Goal: Task Accomplishment & Management: Use online tool/utility

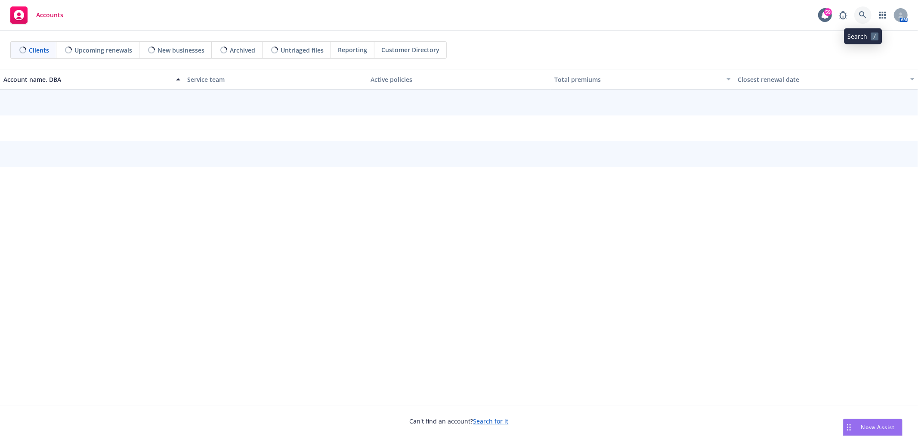
click at [868, 16] on link at bounding box center [863, 14] width 17 height 17
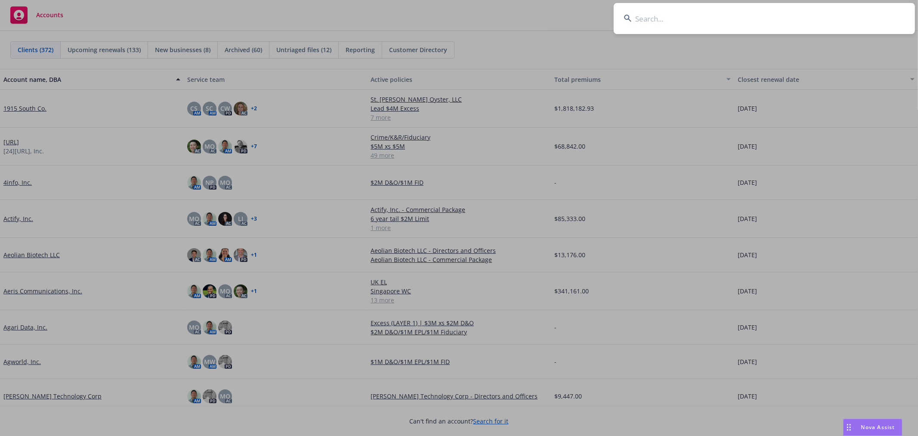
click at [832, 19] on input at bounding box center [764, 18] width 301 height 31
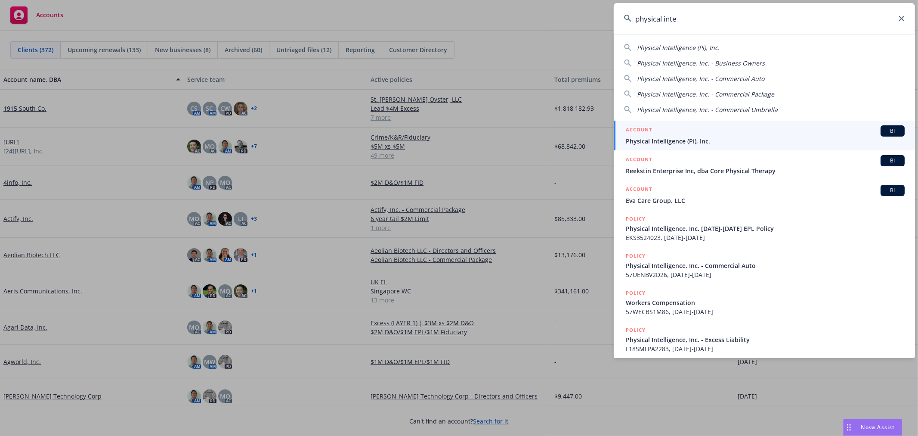
type input "physical inte"
click at [664, 139] on span "Physical Intelligence (Pi), Inc." at bounding box center [765, 140] width 279 height 9
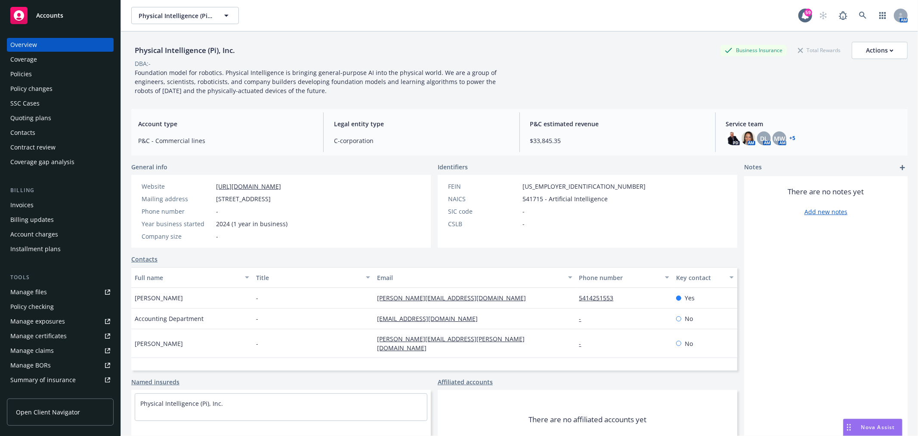
click at [790, 137] on link "+ 5" at bounding box center [793, 138] width 6 height 5
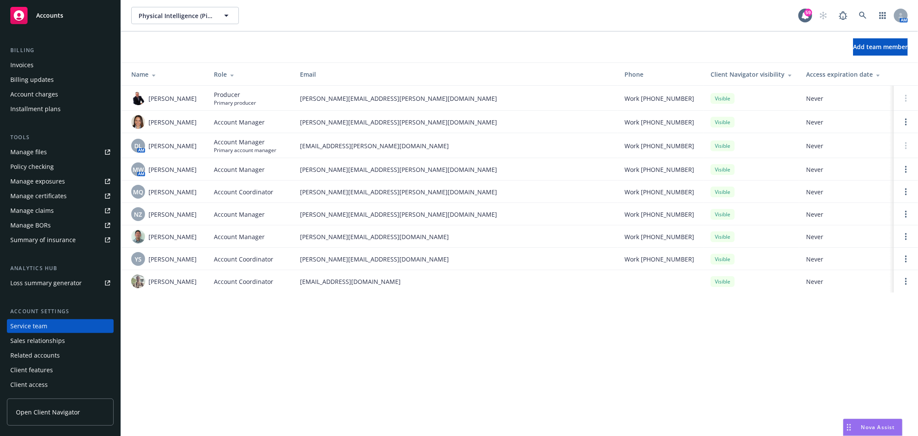
scroll to position [139, 0]
click at [904, 170] on link "Open options" at bounding box center [906, 169] width 10 height 10
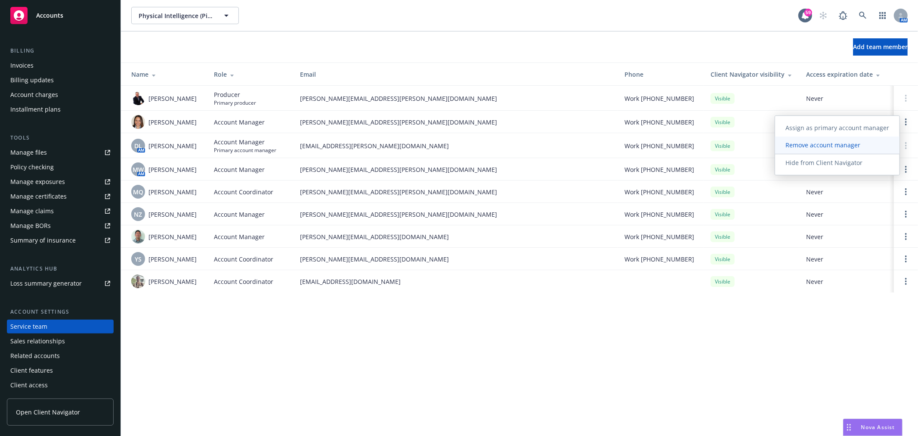
click at [871, 147] on span "Remove account manager" at bounding box center [823, 145] width 96 height 8
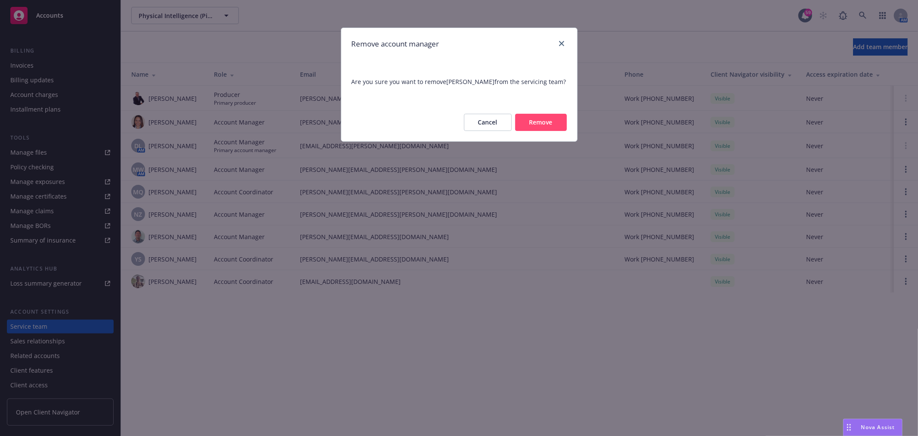
click at [479, 118] on button "Cancel" at bounding box center [488, 122] width 48 height 17
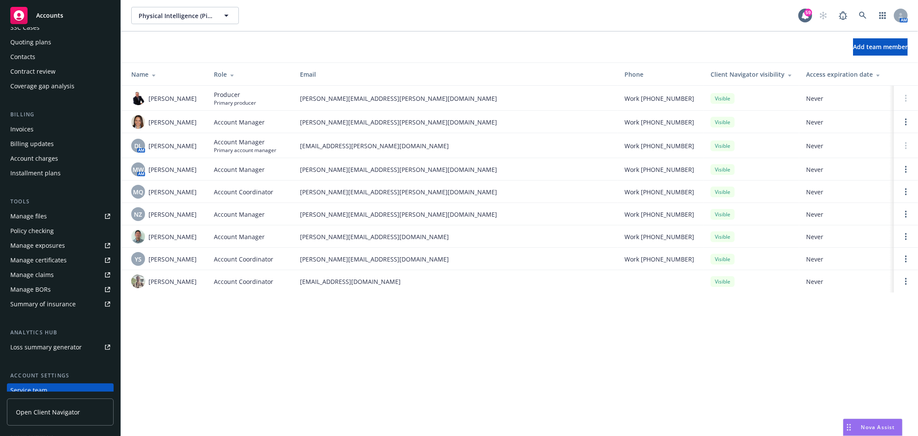
scroll to position [0, 0]
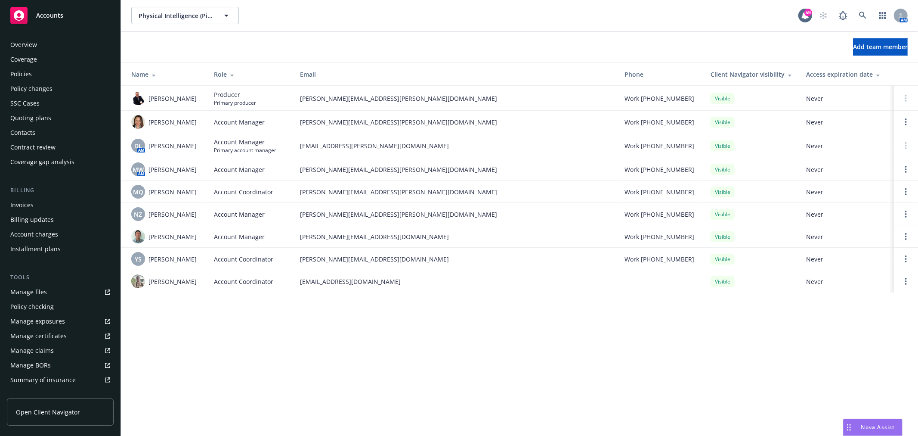
click at [23, 74] on div "Policies" at bounding box center [21, 74] width 22 height 14
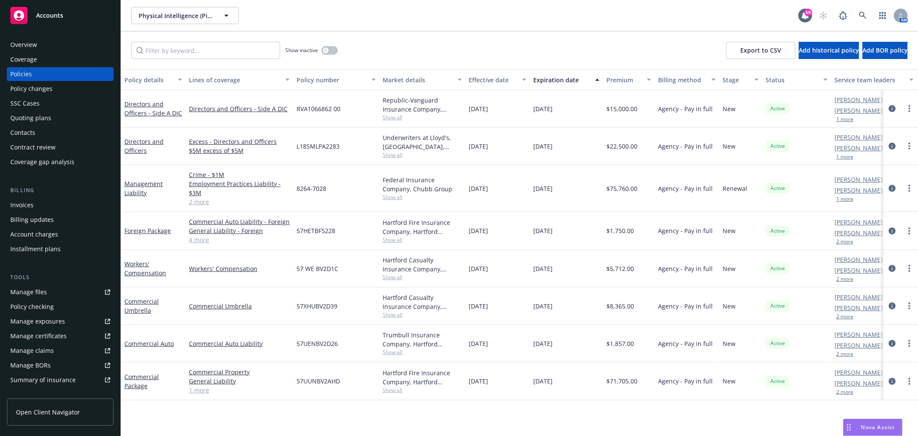
click at [887, 428] on span "Nova Assist" at bounding box center [878, 426] width 34 height 7
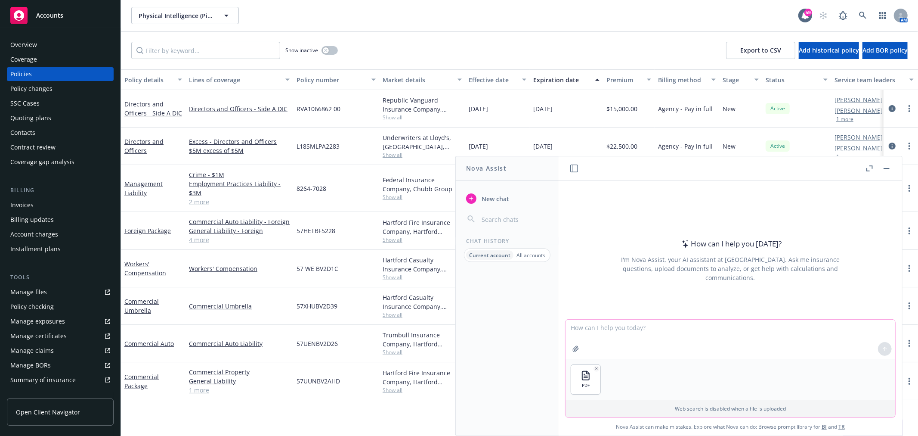
drag, startPoint x: 648, startPoint y: 333, endPoint x: 648, endPoint y: 327, distance: 6.0
click at [648, 333] on textarea at bounding box center [731, 339] width 330 height 40
click at [704, 366] on div "PDF" at bounding box center [731, 379] width 330 height 40
click at [660, 334] on textarea at bounding box center [731, 339] width 330 height 40
type textarea "Can you compare this summary of insurance versus the federal insurance policy g…"
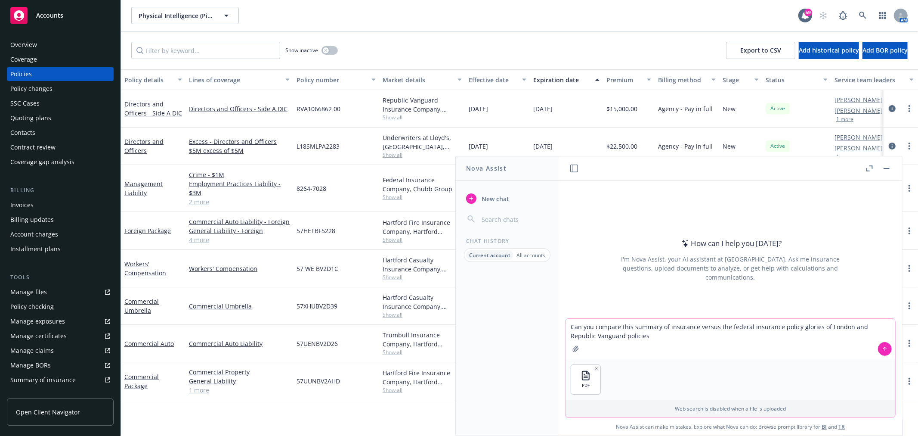
click at [880, 345] on button at bounding box center [885, 349] width 14 height 14
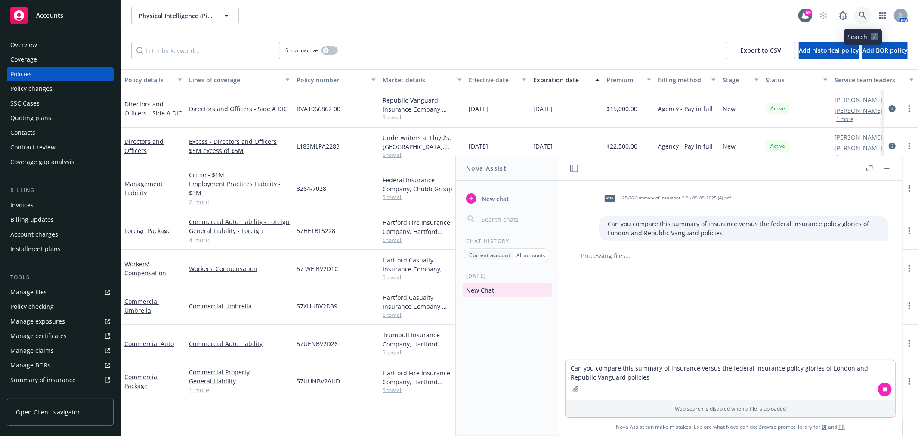
click at [866, 14] on icon at bounding box center [863, 16] width 8 height 8
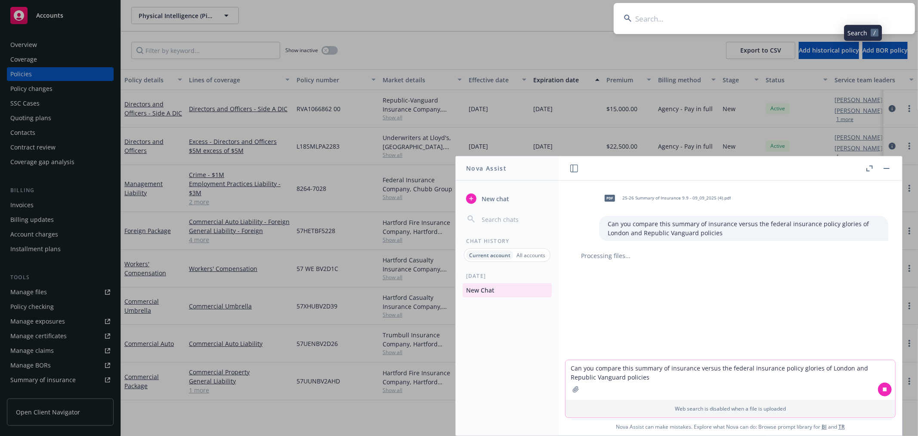
click at [850, 7] on input at bounding box center [764, 18] width 301 height 31
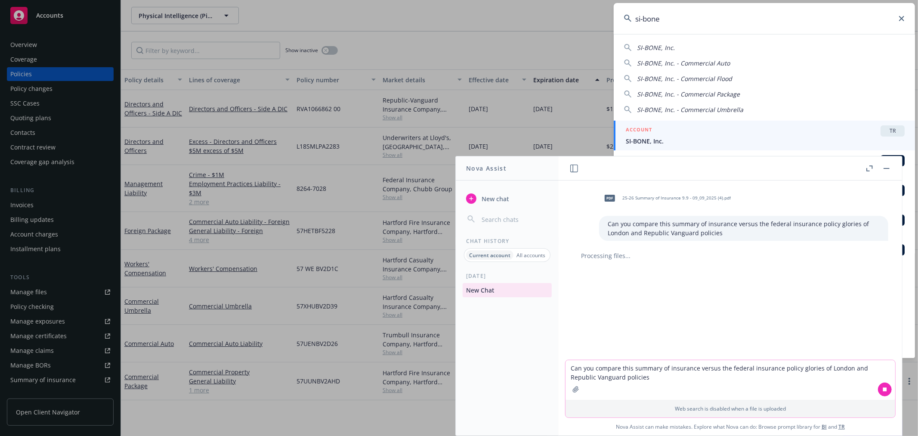
click at [699, 42] on div "SI-BONE, Inc. SI-BONE, Inc. - Commercial Auto SI-BONE, Inc. - Commercial Flood …" at bounding box center [764, 77] width 301 height 74
click at [672, 50] on span "SI-BONE, Inc." at bounding box center [656, 47] width 38 height 8
type input "SI-BONE, Inc."
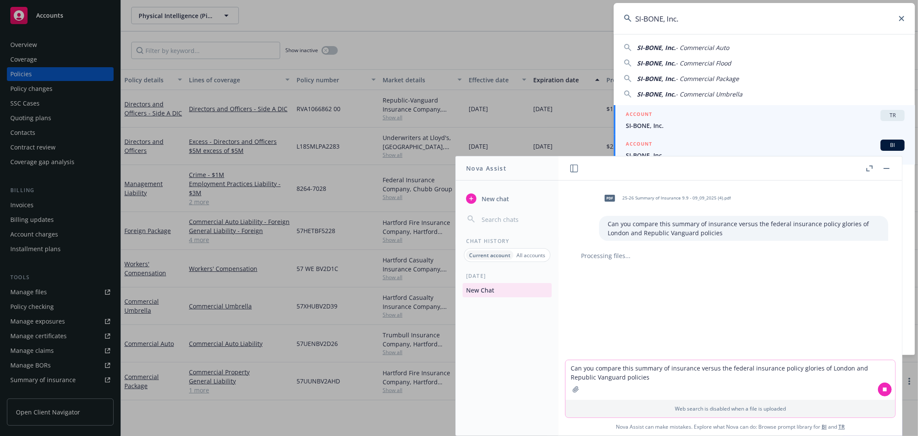
click at [659, 153] on span "SI-BONE, Inc." at bounding box center [765, 155] width 279 height 9
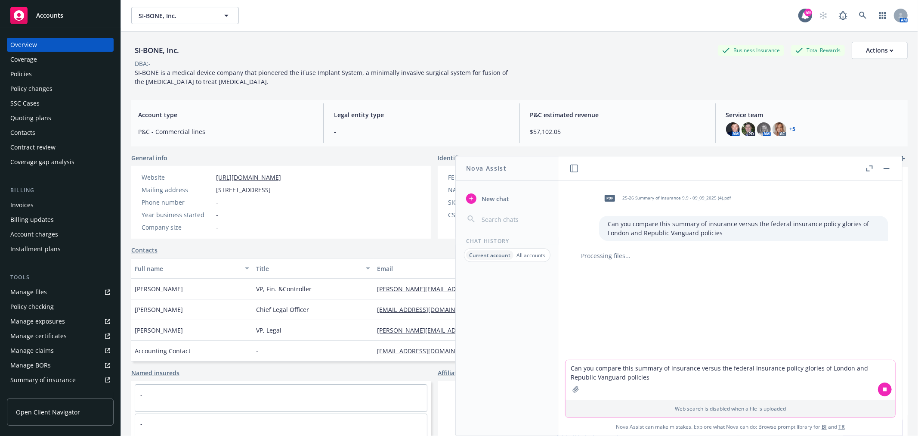
click at [42, 121] on div "Quoting plans" at bounding box center [30, 118] width 41 height 14
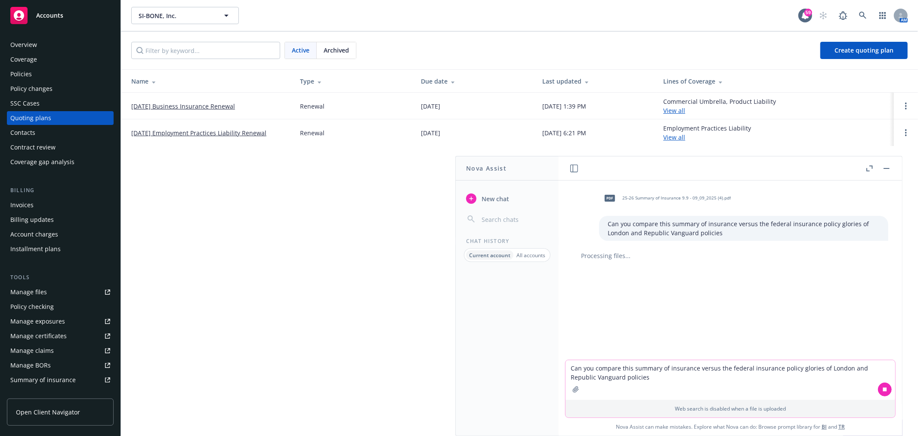
click at [230, 136] on link "[DATE] Employment Practices Liability Renewal" at bounding box center [198, 132] width 135 height 9
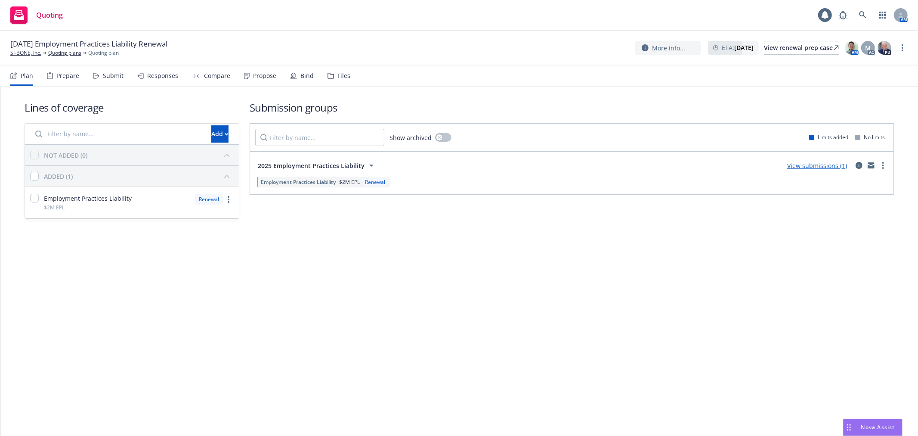
click at [330, 76] on icon at bounding box center [331, 76] width 6 height 6
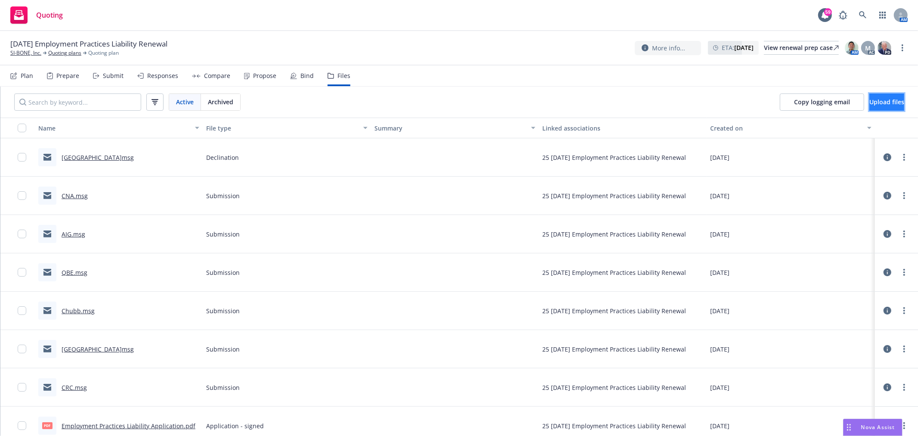
click at [873, 105] on button "Upload files" at bounding box center [887, 101] width 35 height 17
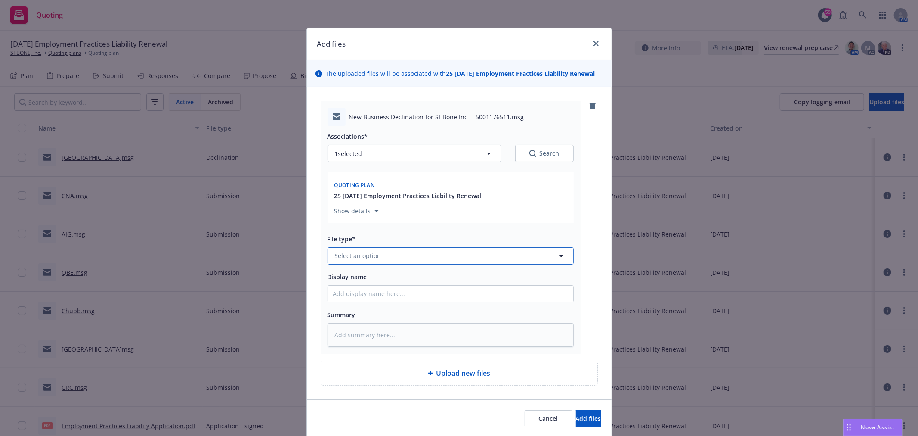
click at [367, 255] on span "Select an option" at bounding box center [358, 255] width 46 height 9
type input "dec;l"
type textarea "x"
type input "decl"
click at [359, 216] on div "Declination" at bounding box center [450, 209] width 245 height 23
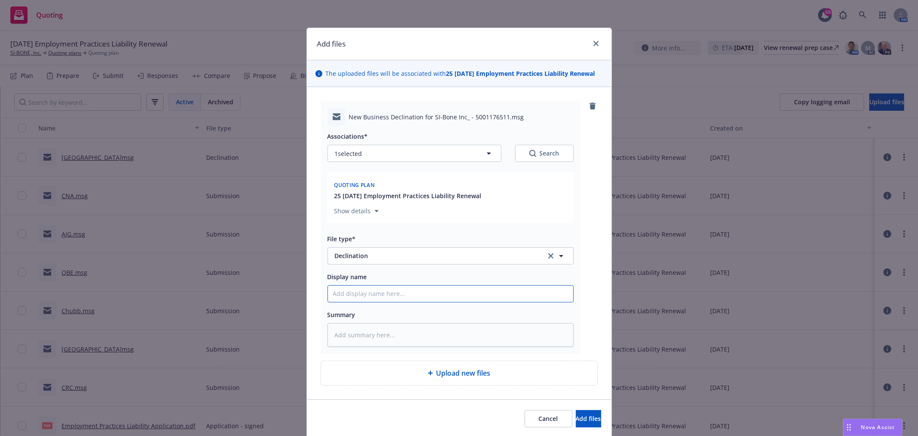
click at [367, 292] on input "Display name" at bounding box center [450, 293] width 245 height 16
type textarea "x"
type input "C"
type textarea "x"
type input "CN"
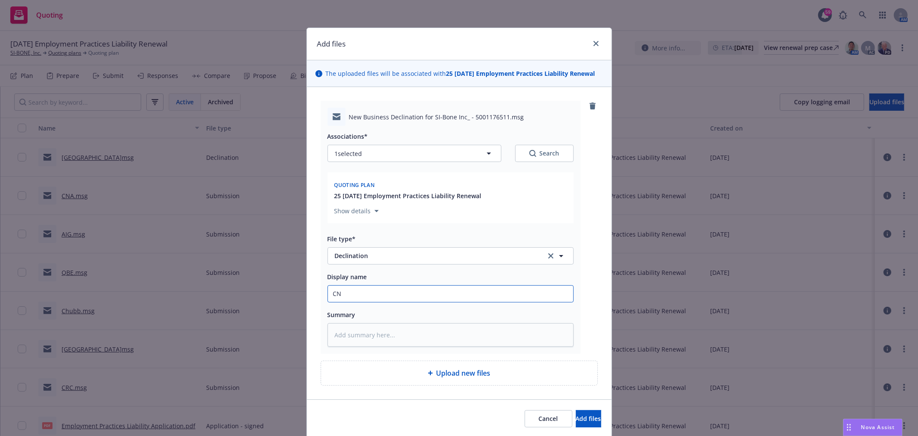
type textarea "x"
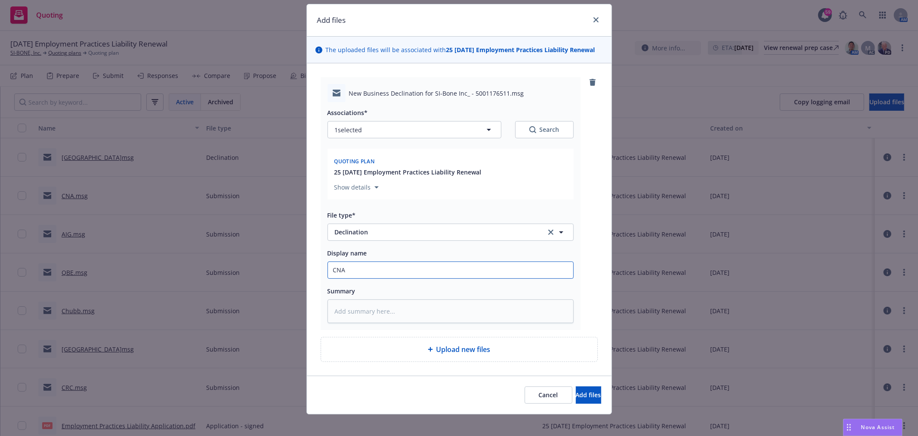
scroll to position [31, 0]
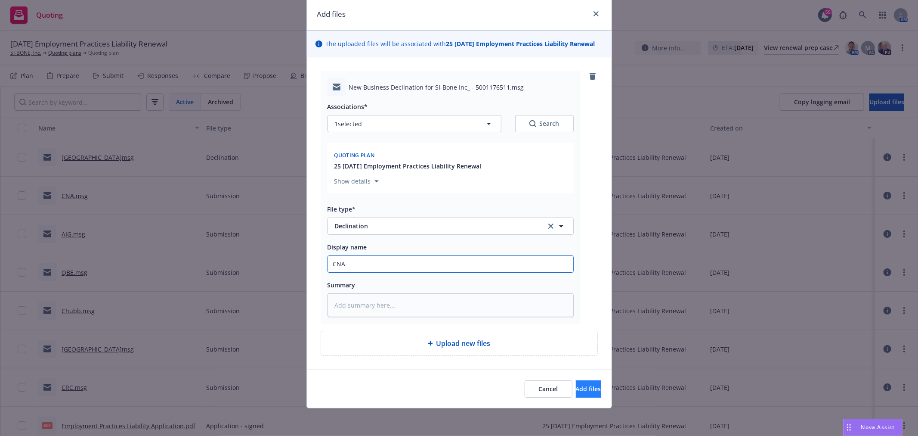
type input "CNA"
click at [576, 382] on button "Add files" at bounding box center [588, 388] width 25 height 17
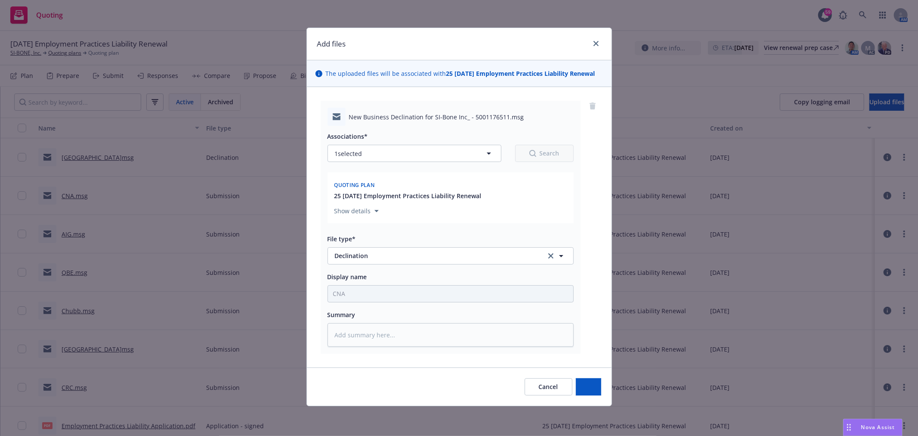
scroll to position [0, 0]
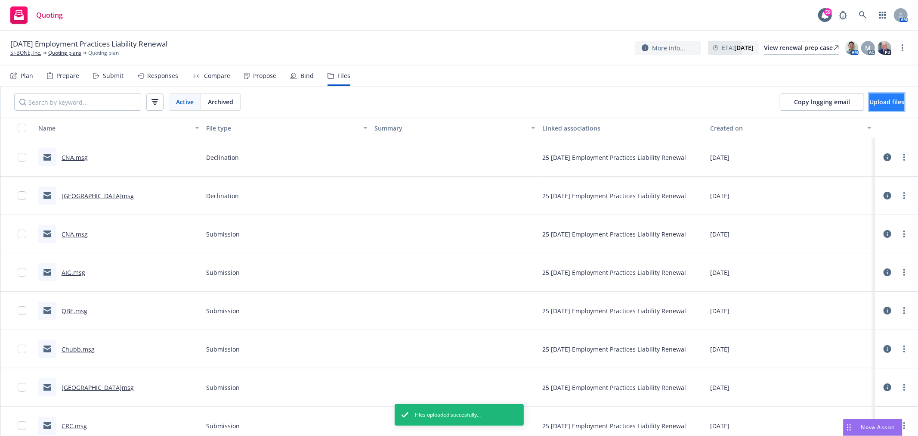
click at [870, 96] on button "Upload files" at bounding box center [887, 101] width 35 height 17
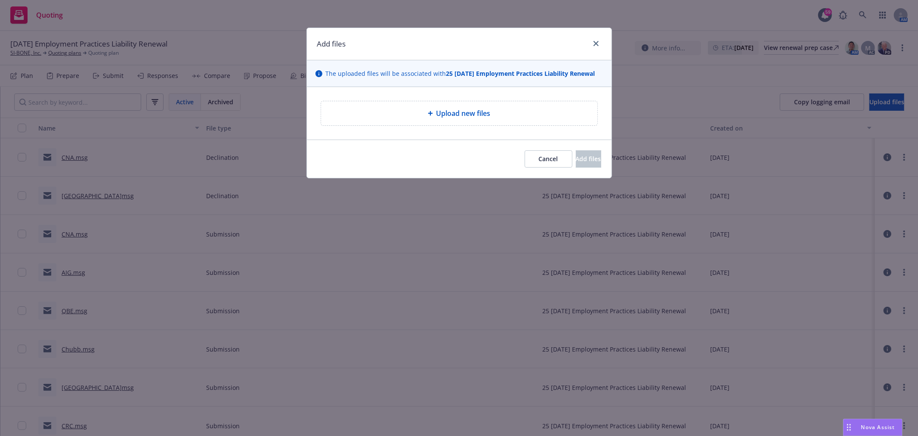
type textarea "x"
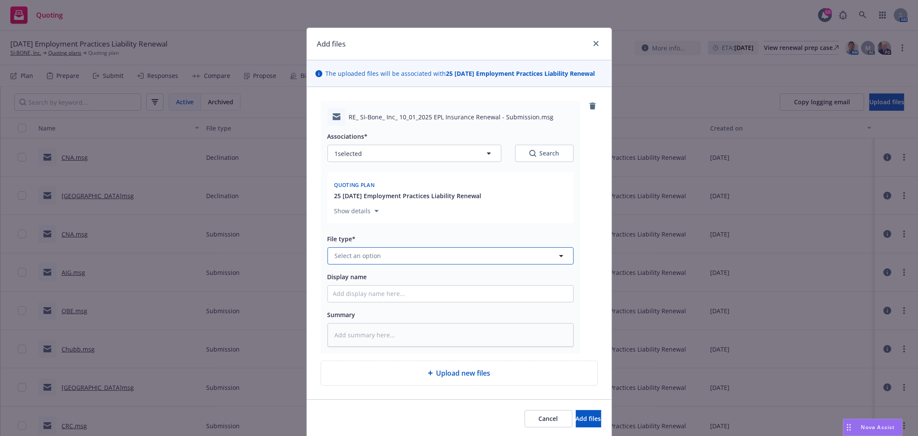
click at [400, 263] on button "Select an option" at bounding box center [451, 255] width 246 height 17
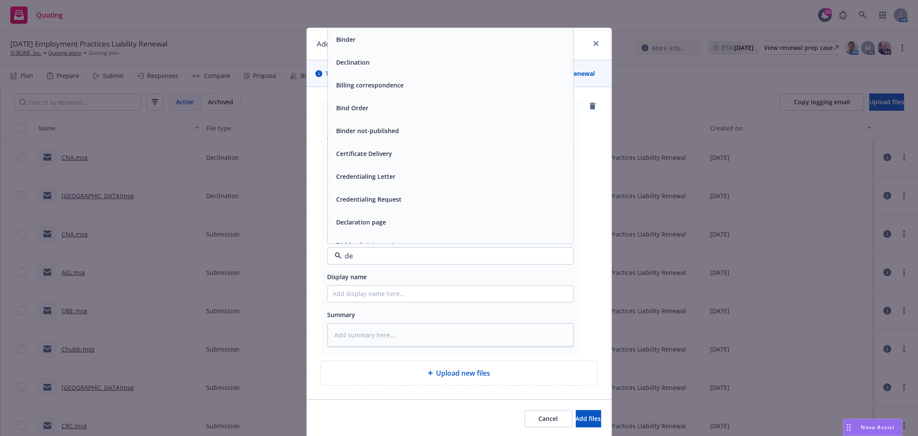
type input "dec"
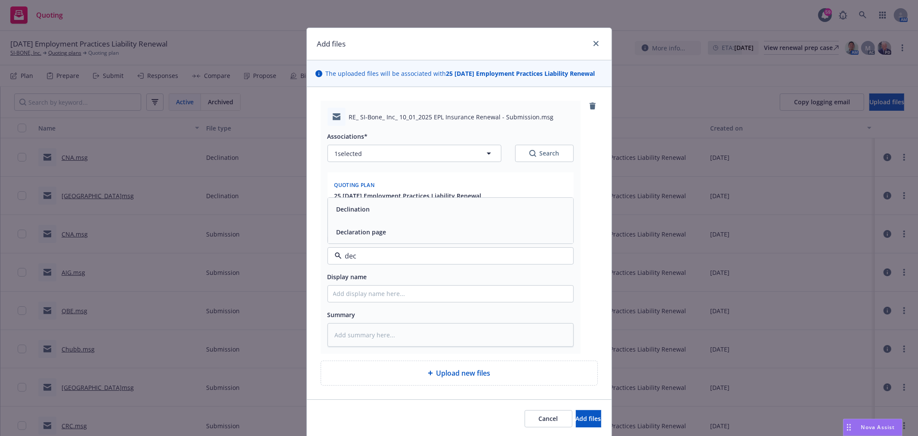
click at [408, 212] on div "Declination" at bounding box center [450, 209] width 235 height 12
click at [380, 292] on input "Display name" at bounding box center [450, 293] width 245 height 16
type textarea "x"
type input "Ch"
type textarea "x"
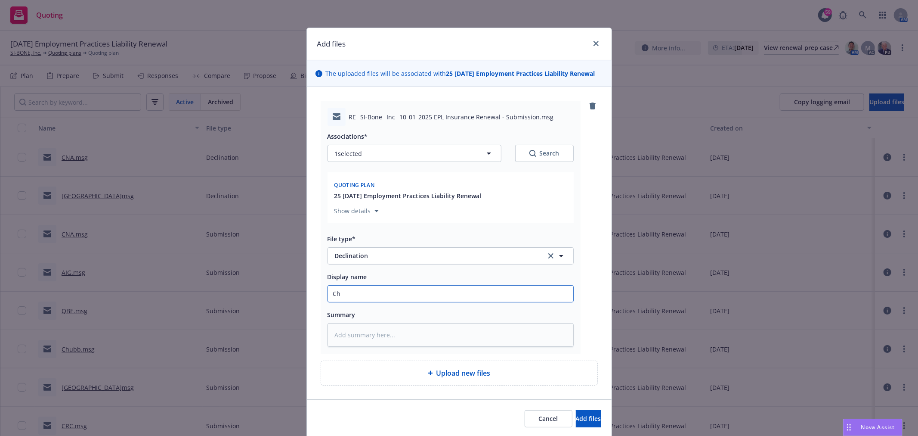
type input "[PERSON_NAME]"
type textarea "x"
type input "Chub"
type textarea "x"
type input "Chubb"
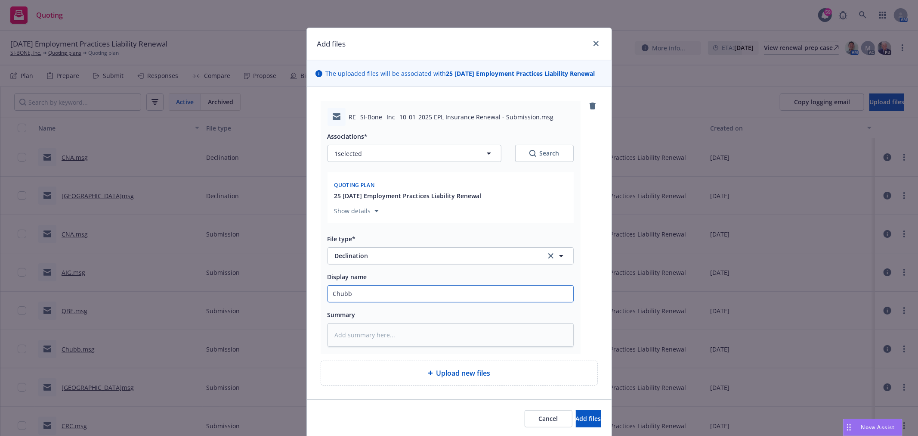
click at [576, 410] on button "Add files" at bounding box center [588, 418] width 25 height 17
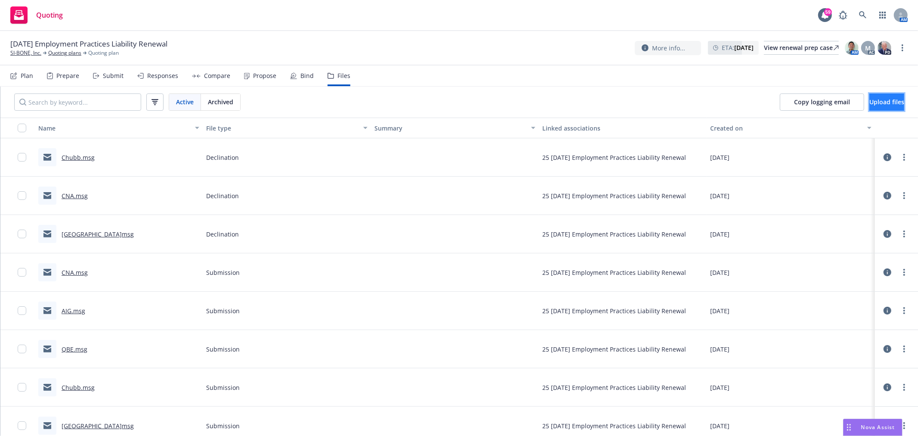
click at [870, 104] on span "Upload files" at bounding box center [887, 102] width 35 height 8
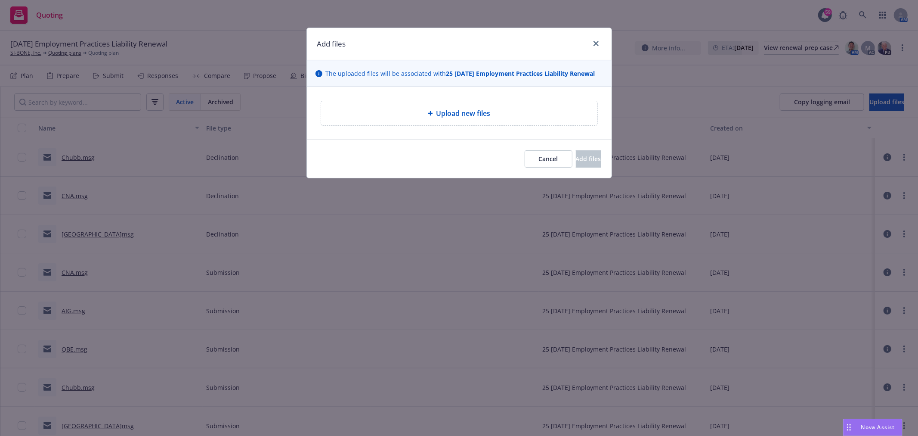
type textarea "x"
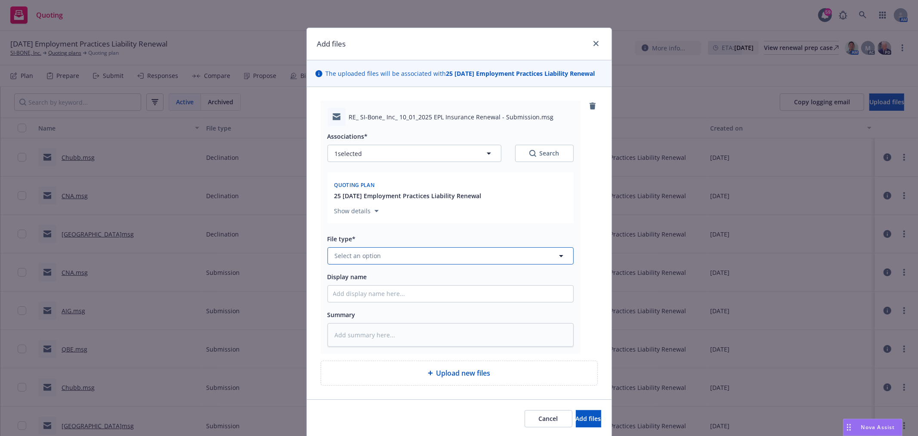
click at [367, 248] on button "Select an option" at bounding box center [451, 255] width 246 height 17
type input "quote"
click at [355, 201] on div "Quote" at bounding box center [450, 209] width 245 height 23
click at [441, 294] on input "Display name" at bounding box center [450, 293] width 245 height 16
type textarea "x"
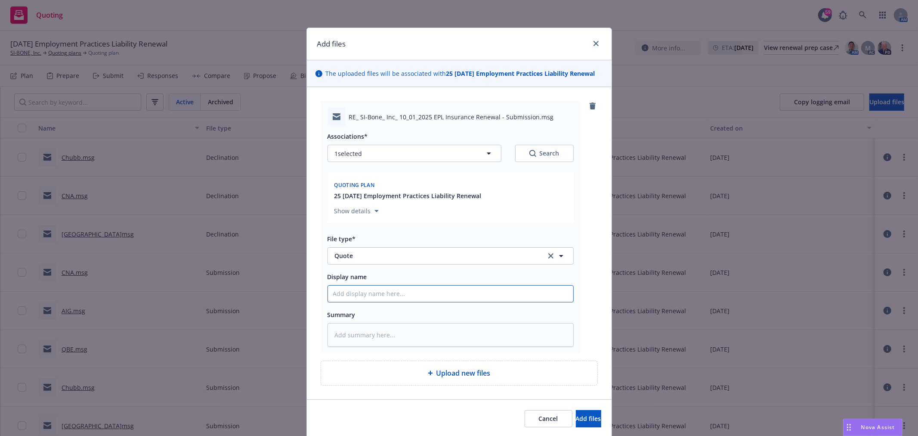
type input "C"
type textarea "x"
type input "CR"
type textarea "x"
type input "CRC"
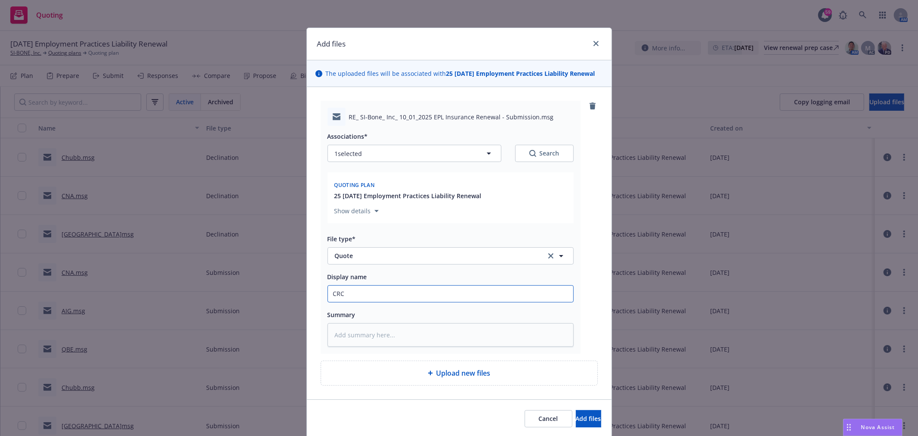
type textarea "x"
type input "CRC"
type textarea "x"
type input "CRC m"
type textarea "x"
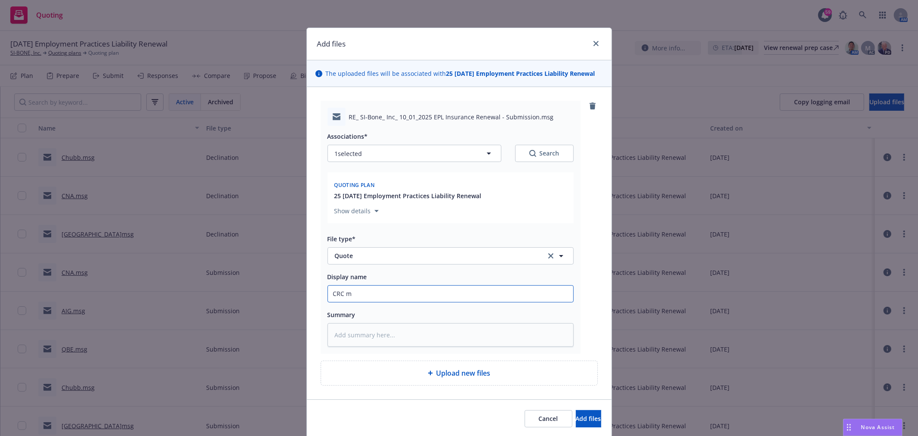
type input "CRC mk"
type textarea "x"
type input "CRC mkt"
type textarea "x"
type input "CRC mkt"
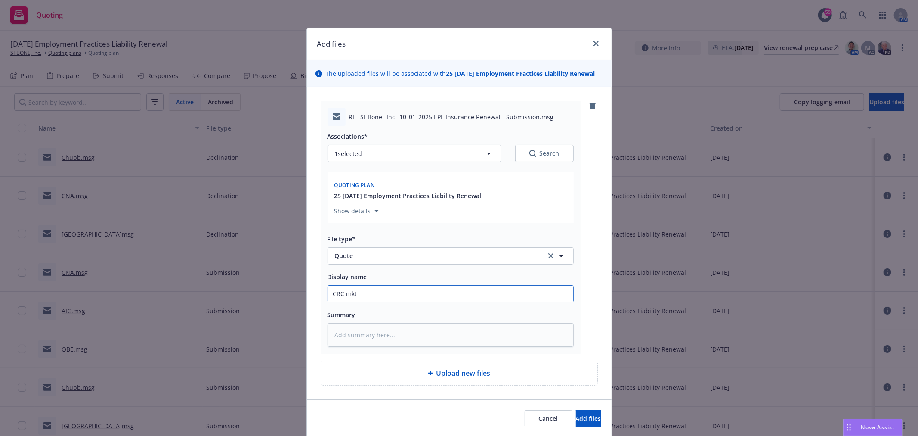
type textarea "x"
type input "CRC mkt su"
type textarea "x"
type input "CRC mkt sum"
type textarea "x"
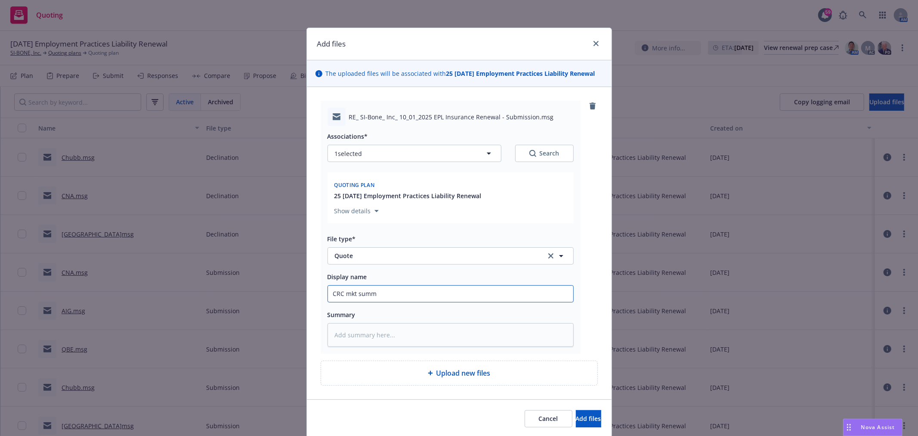
type input "CRC mkt summa"
type textarea "x"
type input "CRC mkt [PERSON_NAME]"
type textarea "x"
type input "CRC mkt summary"
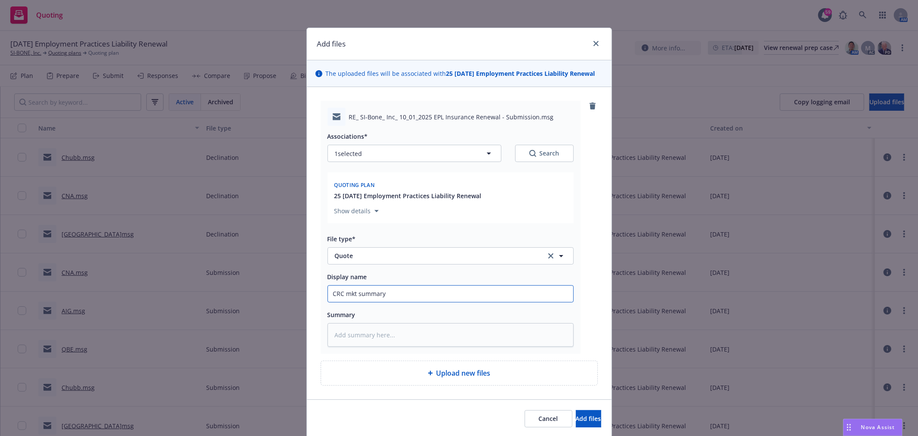
type textarea "x"
type input "CRC mkt summary"
click at [576, 410] on button "Add files" at bounding box center [588, 418] width 25 height 17
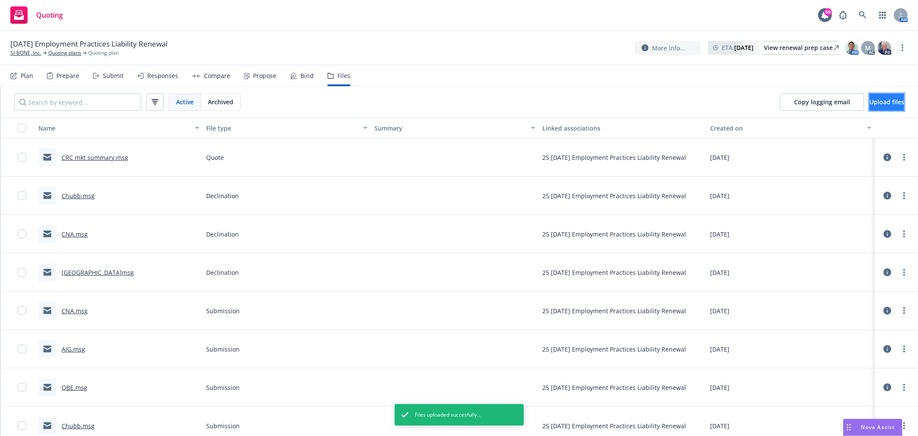
click at [870, 100] on span "Upload files" at bounding box center [887, 102] width 35 height 8
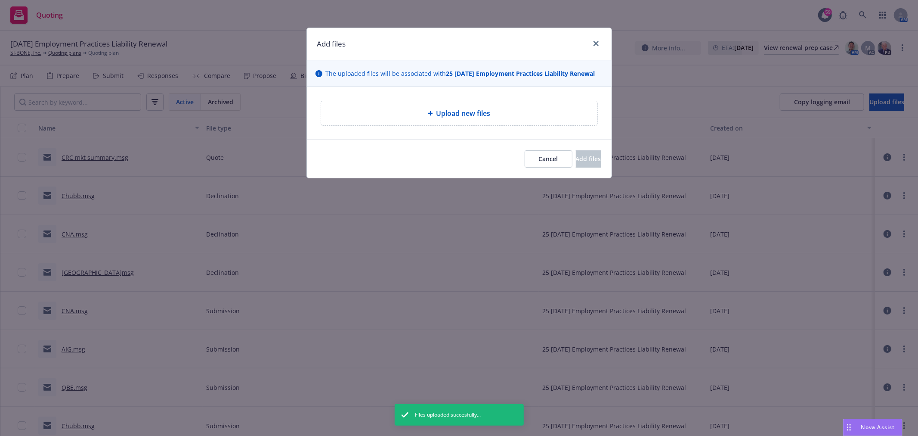
type textarea "x"
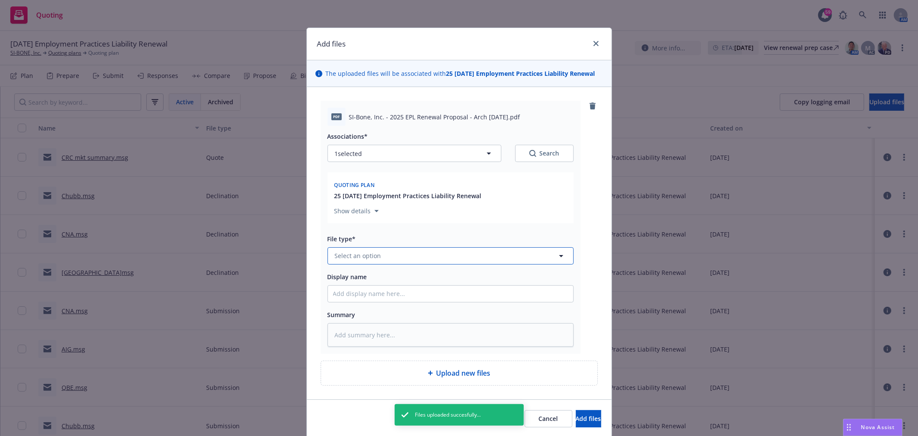
click at [425, 263] on button "Select an option" at bounding box center [451, 255] width 246 height 17
type input "quote"
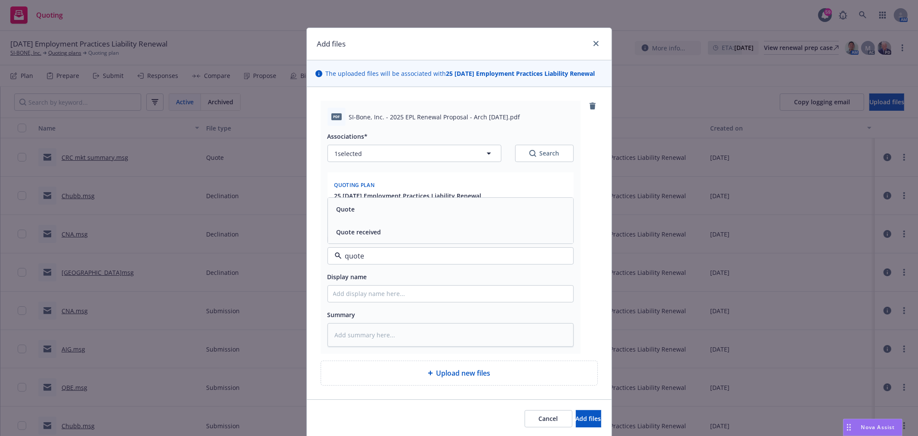
click at [413, 210] on div "Quote" at bounding box center [450, 209] width 235 height 12
click at [398, 291] on input "Display name" at bounding box center [450, 293] width 245 height 16
type textarea "x"
type input "A"
type textarea "x"
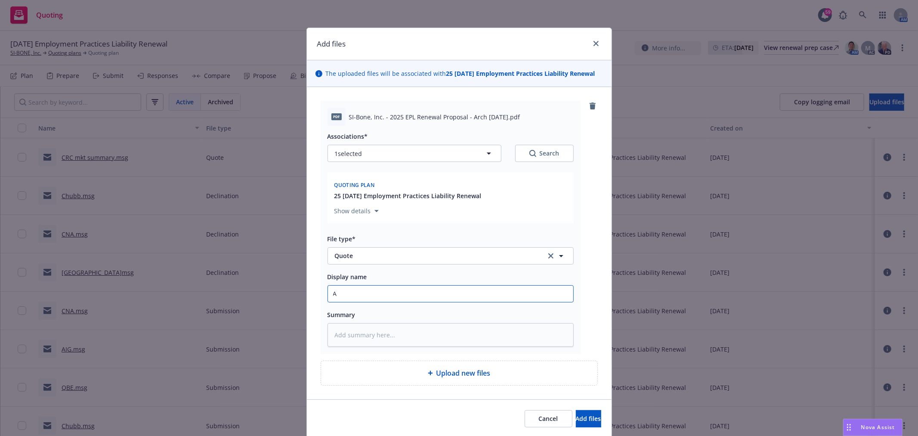
type input "Ar"
type textarea "x"
type input "Arc"
type textarea "x"
type input "Arch"
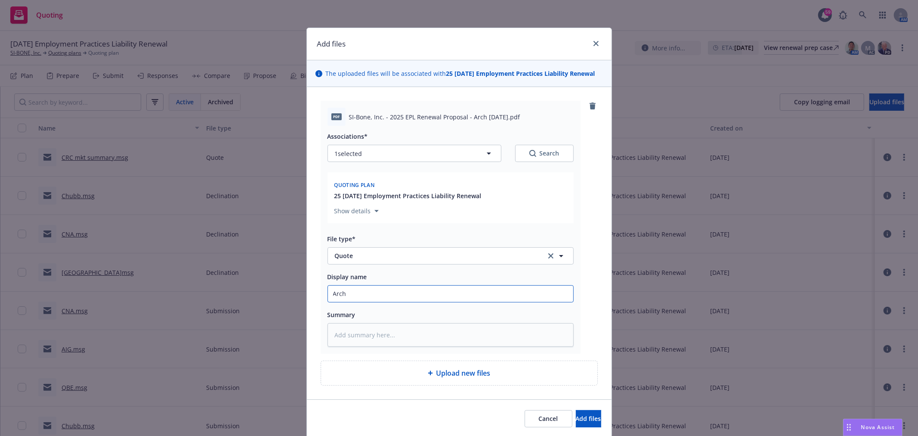
click at [576, 410] on button "Add files" at bounding box center [588, 418] width 25 height 17
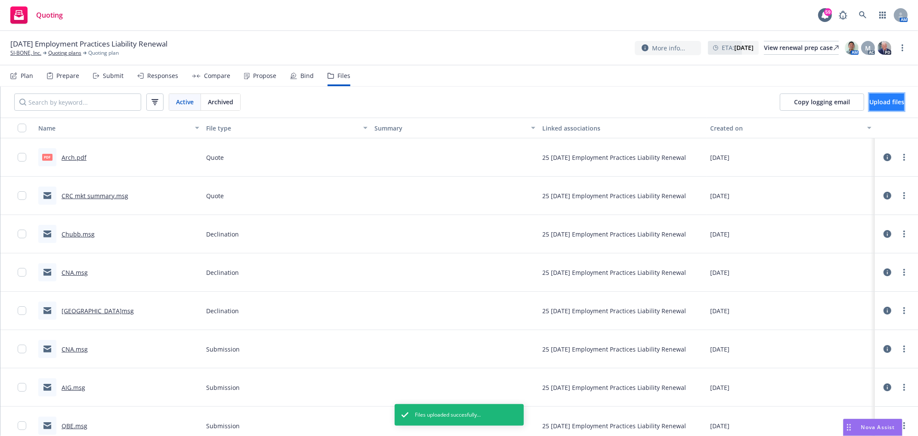
click at [873, 101] on span "Upload files" at bounding box center [887, 102] width 35 height 8
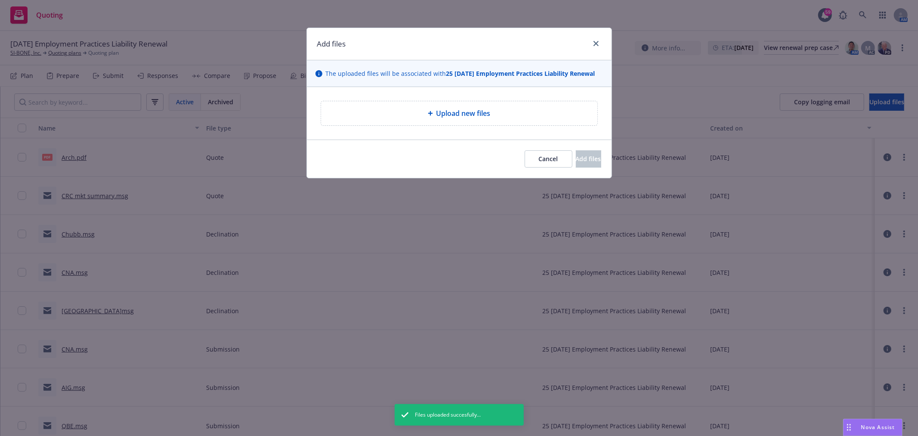
type textarea "x"
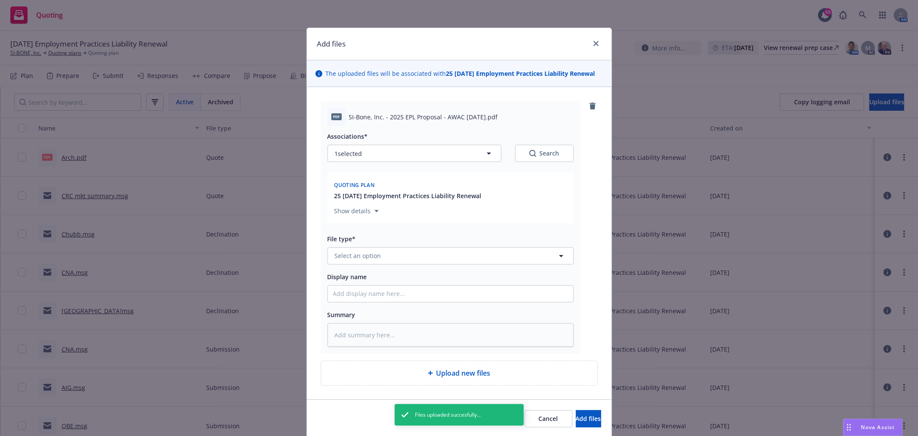
click at [400, 269] on div "Associations* 1 selected Search Quoting plan 25 [DATE] Employment Practices Lia…" at bounding box center [451, 236] width 246 height 221
click at [400, 259] on button "Select an option" at bounding box center [451, 255] width 246 height 17
type input "quote"
click at [576, 410] on button "Add files" at bounding box center [588, 418] width 25 height 17
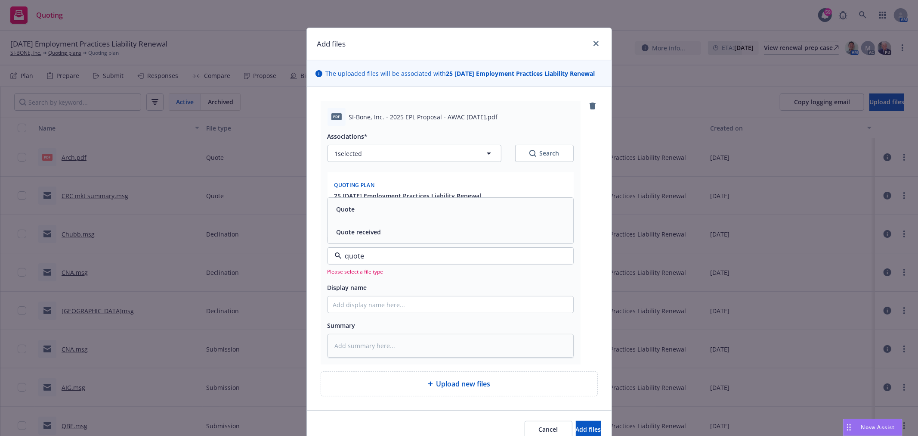
drag, startPoint x: 399, startPoint y: 219, endPoint x: 396, endPoint y: 231, distance: 12.3
click at [399, 216] on div "Quote" at bounding box center [450, 209] width 245 height 23
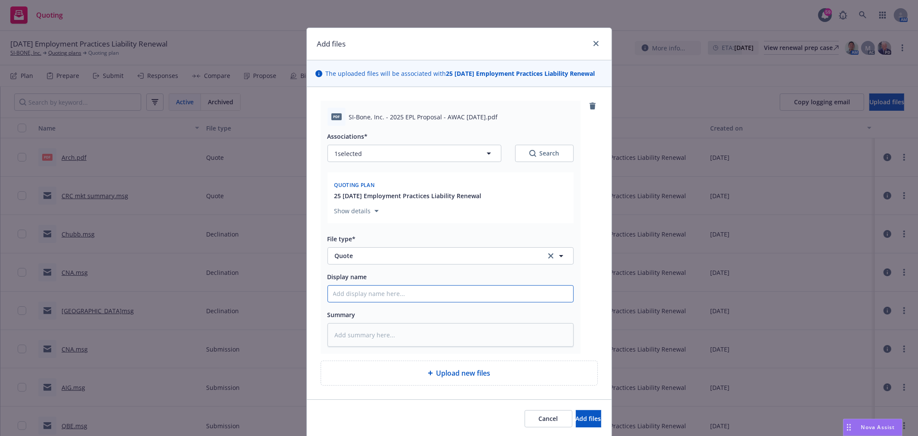
click at [380, 301] on input "Display name" at bounding box center [450, 293] width 245 height 16
type textarea "x"
type input "A"
type textarea "x"
type input "AW"
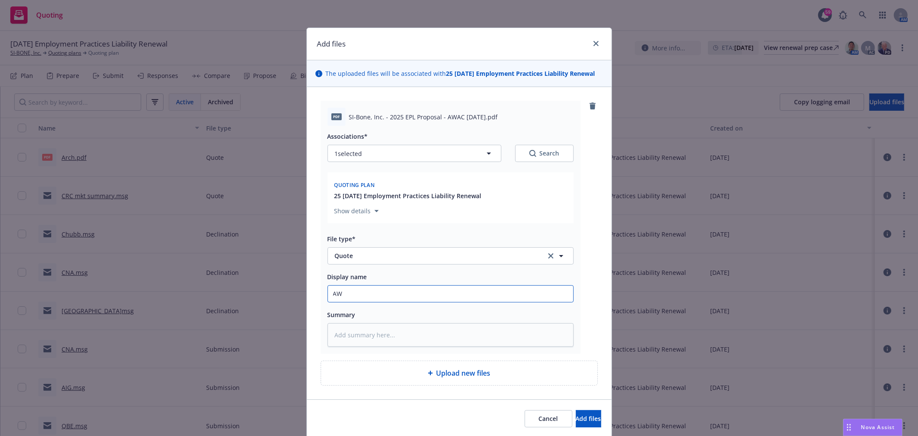
type textarea "x"
type input "AWA"
type textarea "x"
type input "AWAC"
click at [576, 415] on span "Add files" at bounding box center [588, 418] width 25 height 8
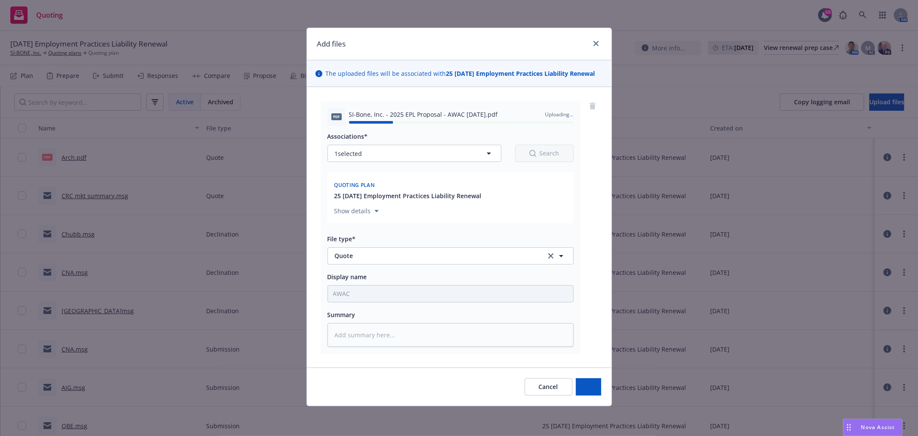
type textarea "x"
